Goal: Task Accomplishment & Management: Use online tool/utility

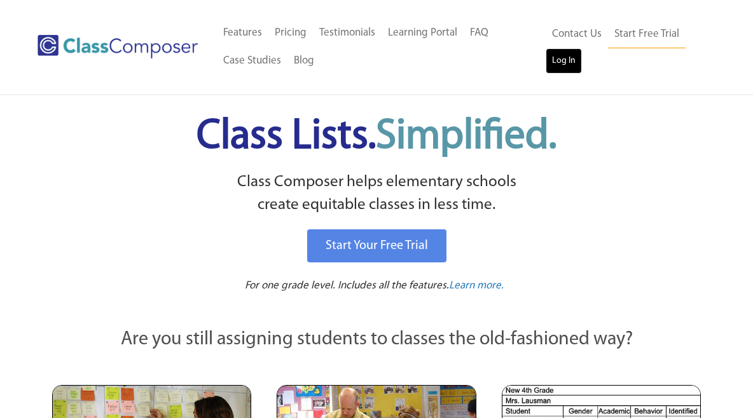
click at [557, 58] on link "Log In" at bounding box center [564, 60] width 36 height 25
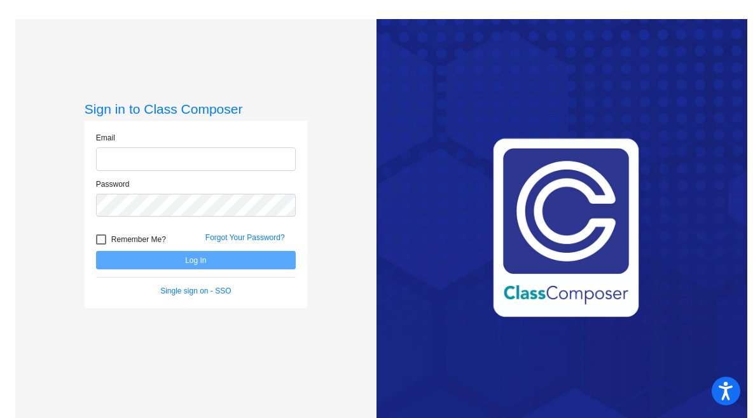
type input "[EMAIL_ADDRESS][DOMAIN_NAME]"
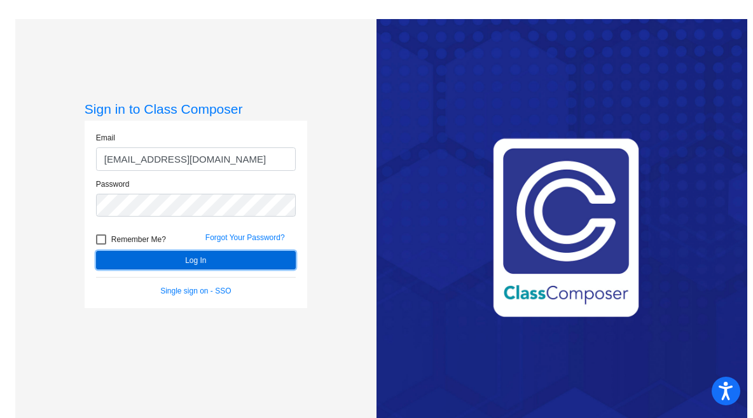
click at [209, 264] on button "Log In" at bounding box center [196, 260] width 200 height 18
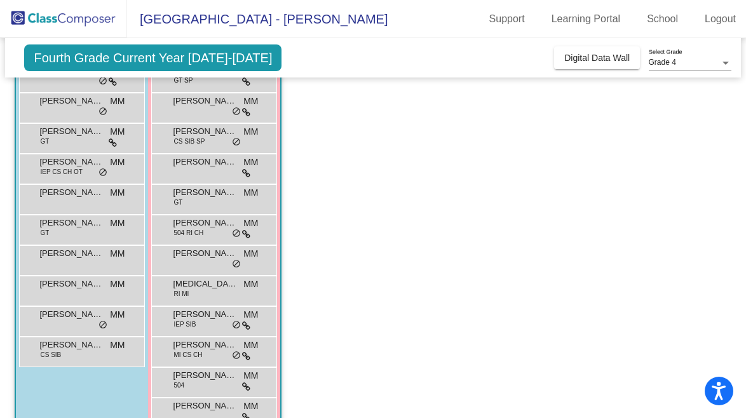
scroll to position [135, 0]
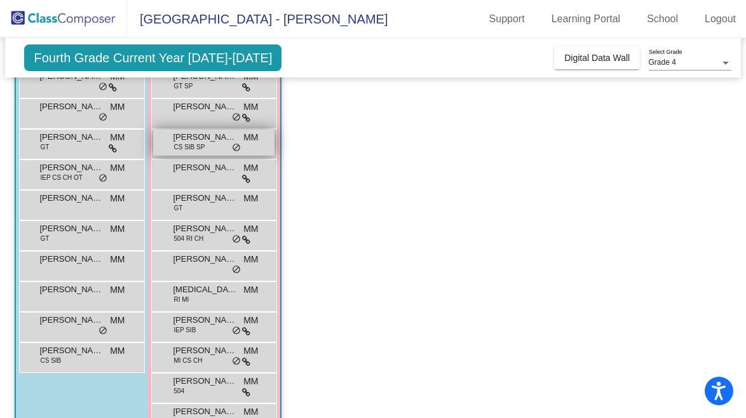
click at [211, 139] on span "[PERSON_NAME]" at bounding box center [205, 137] width 64 height 13
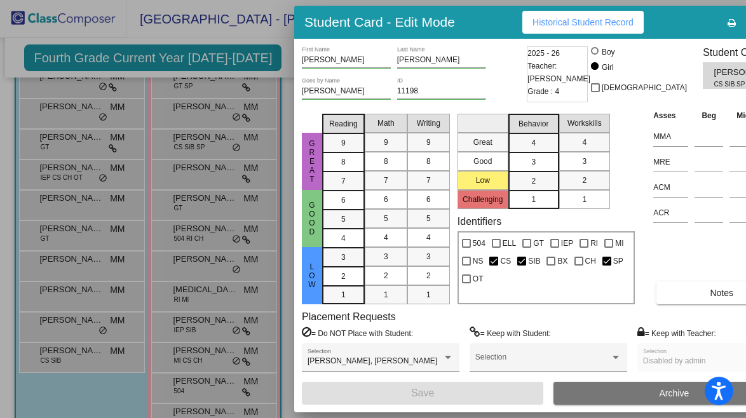
scroll to position [0, 0]
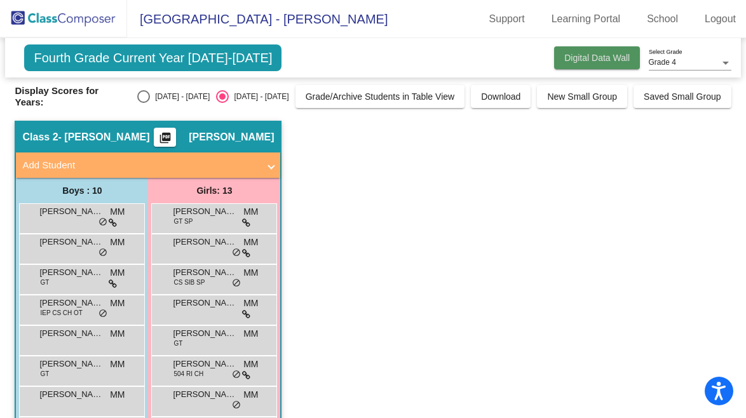
click at [603, 58] on span "Digital Data Wall" at bounding box center [597, 58] width 65 height 10
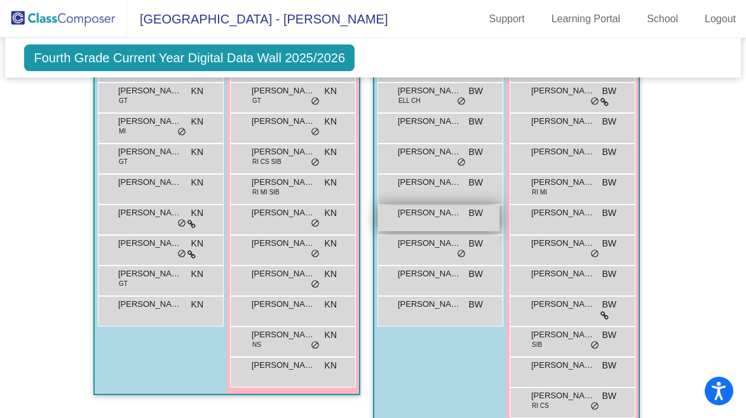
scroll to position [971, 0]
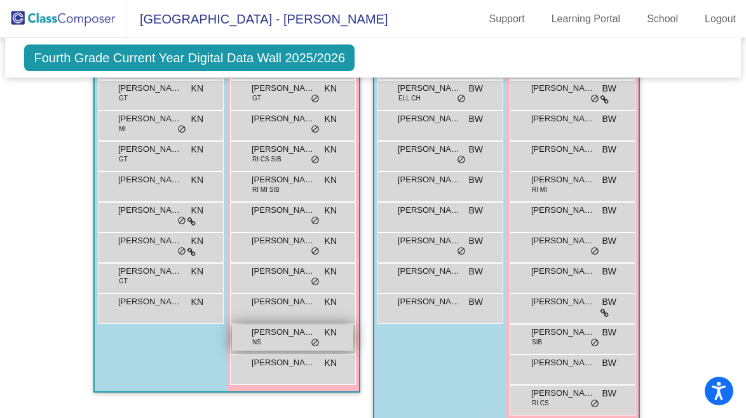
click at [267, 329] on span "[PERSON_NAME]" at bounding box center [284, 332] width 64 height 13
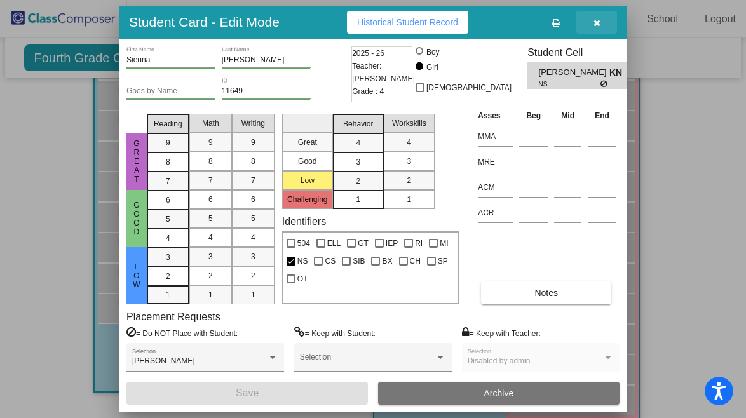
click at [601, 23] on button "button" at bounding box center [597, 22] width 41 height 23
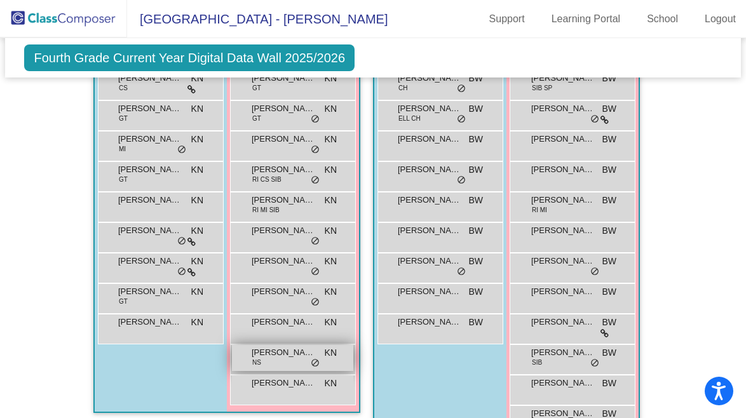
scroll to position [946, 0]
